Goal: Check status

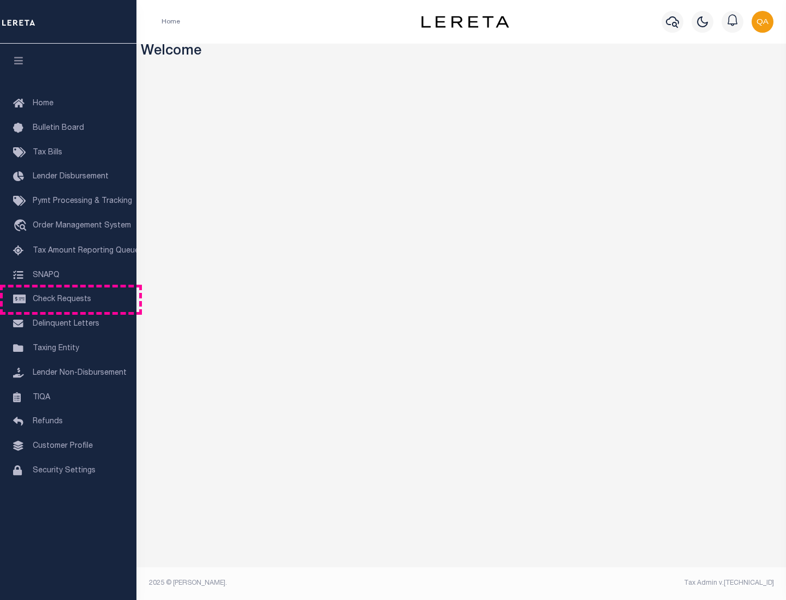
click at [68, 300] on span "Check Requests" at bounding box center [62, 300] width 58 height 8
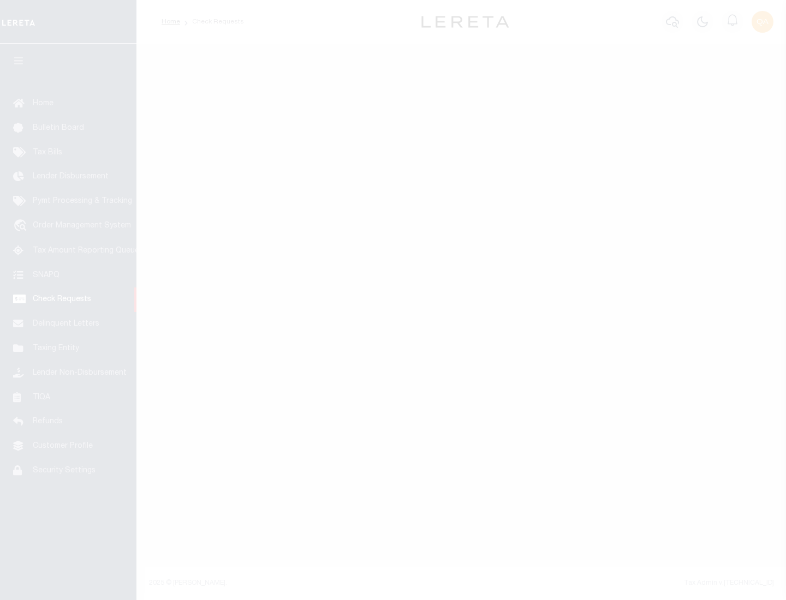
select select "50"
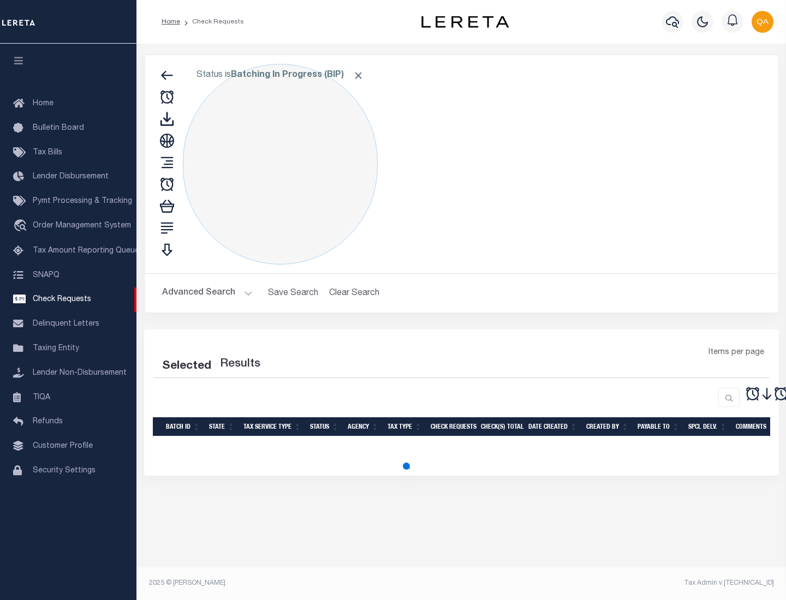
select select "50"
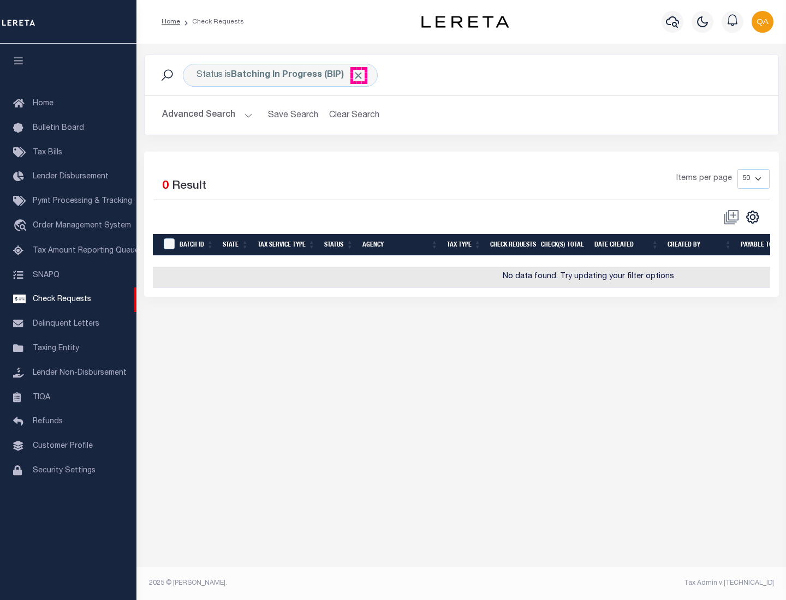
click at [359, 75] on span "Click to Remove" at bounding box center [358, 75] width 11 height 11
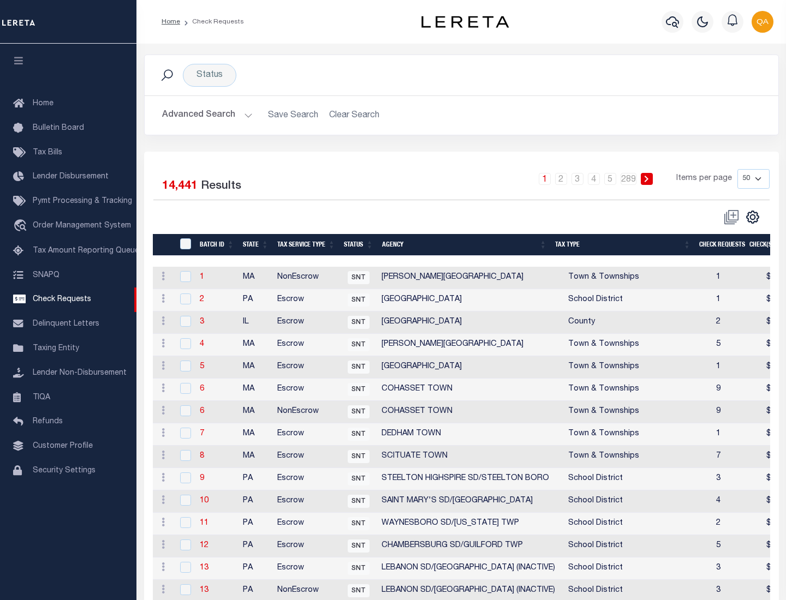
scroll to position [526, 0]
